Goal: Transaction & Acquisition: Book appointment/travel/reservation

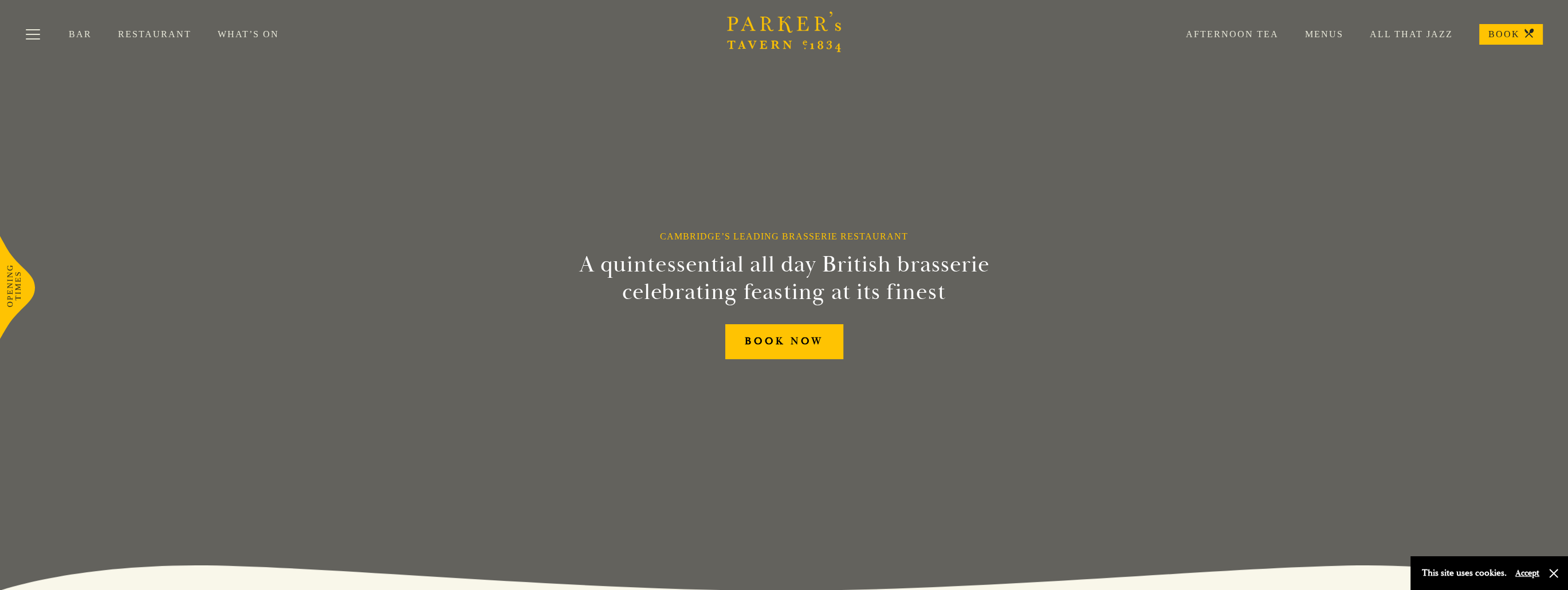
click at [1339, 32] on link "Menus" at bounding box center [1311, 34] width 64 height 11
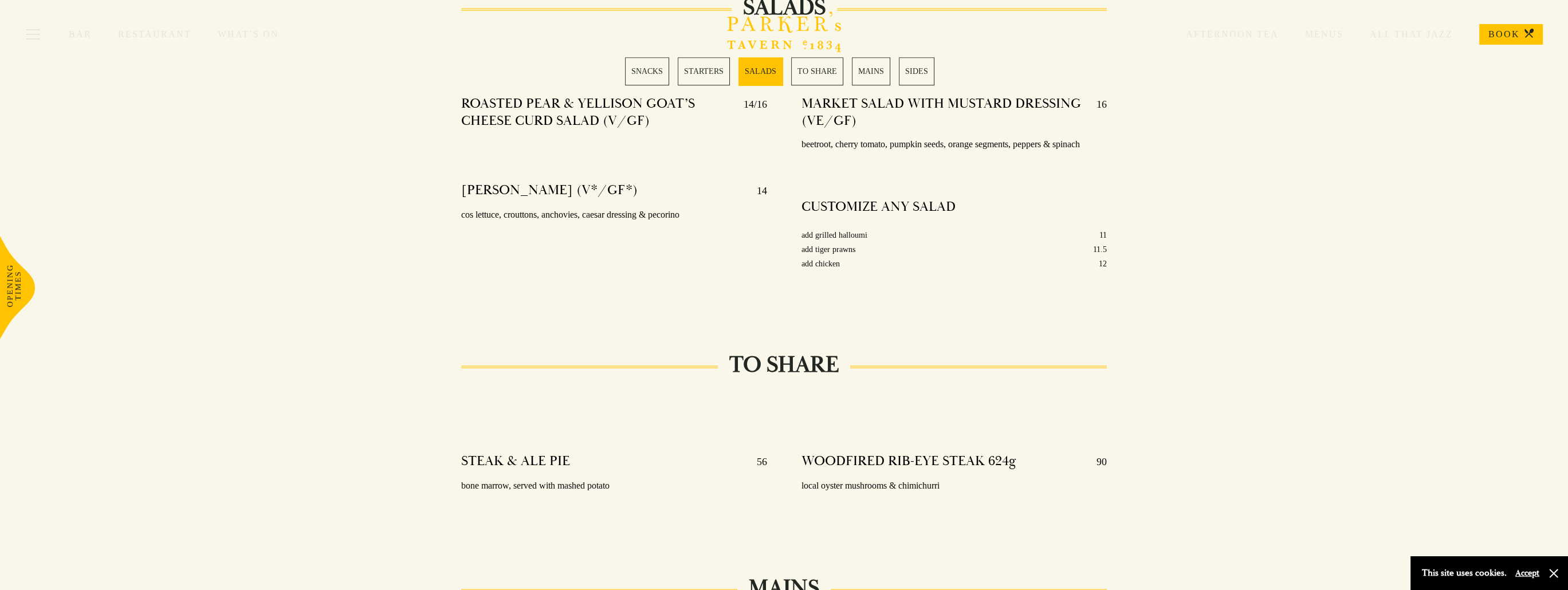
scroll to position [1451, 0]
click at [1502, 37] on link "BOOK" at bounding box center [1511, 34] width 64 height 20
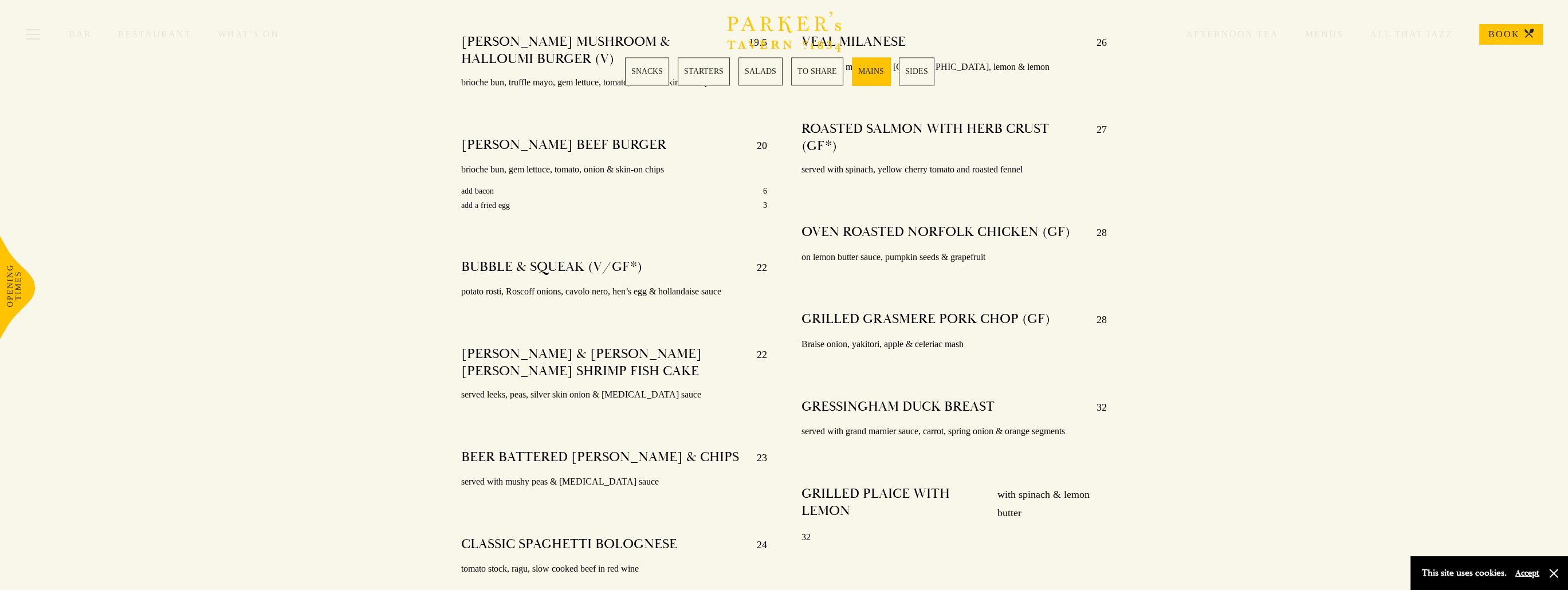
scroll to position [2100, 0]
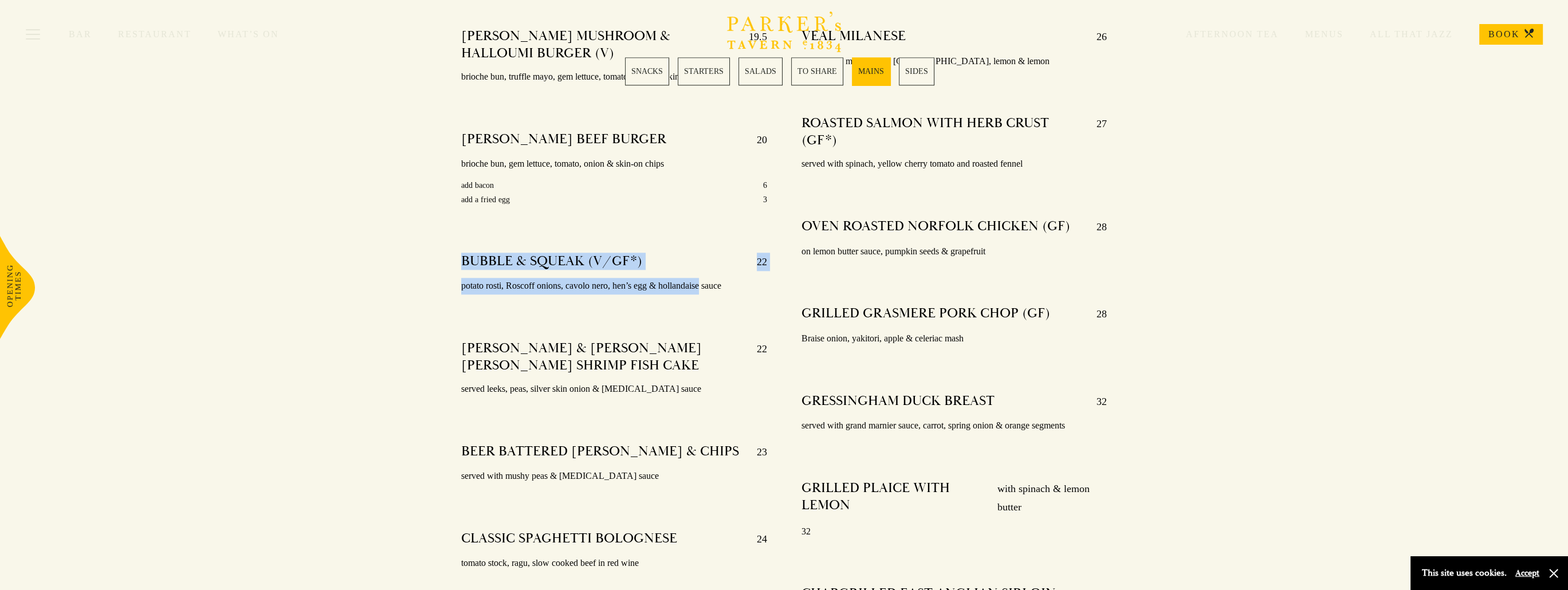
drag, startPoint x: 461, startPoint y: 242, endPoint x: 702, endPoint y: 273, distance: 243.0
click at [702, 273] on div "BUBBLE & SQUEAK (V/GF*) 22 potato rosti, Roscoff onions, cavolo nero, hen’s egg…" at bounding box center [614, 274] width 306 height 58
click at [692, 294] on div at bounding box center [614, 299] width 306 height 9
